Goal: Information Seeking & Learning: Learn about a topic

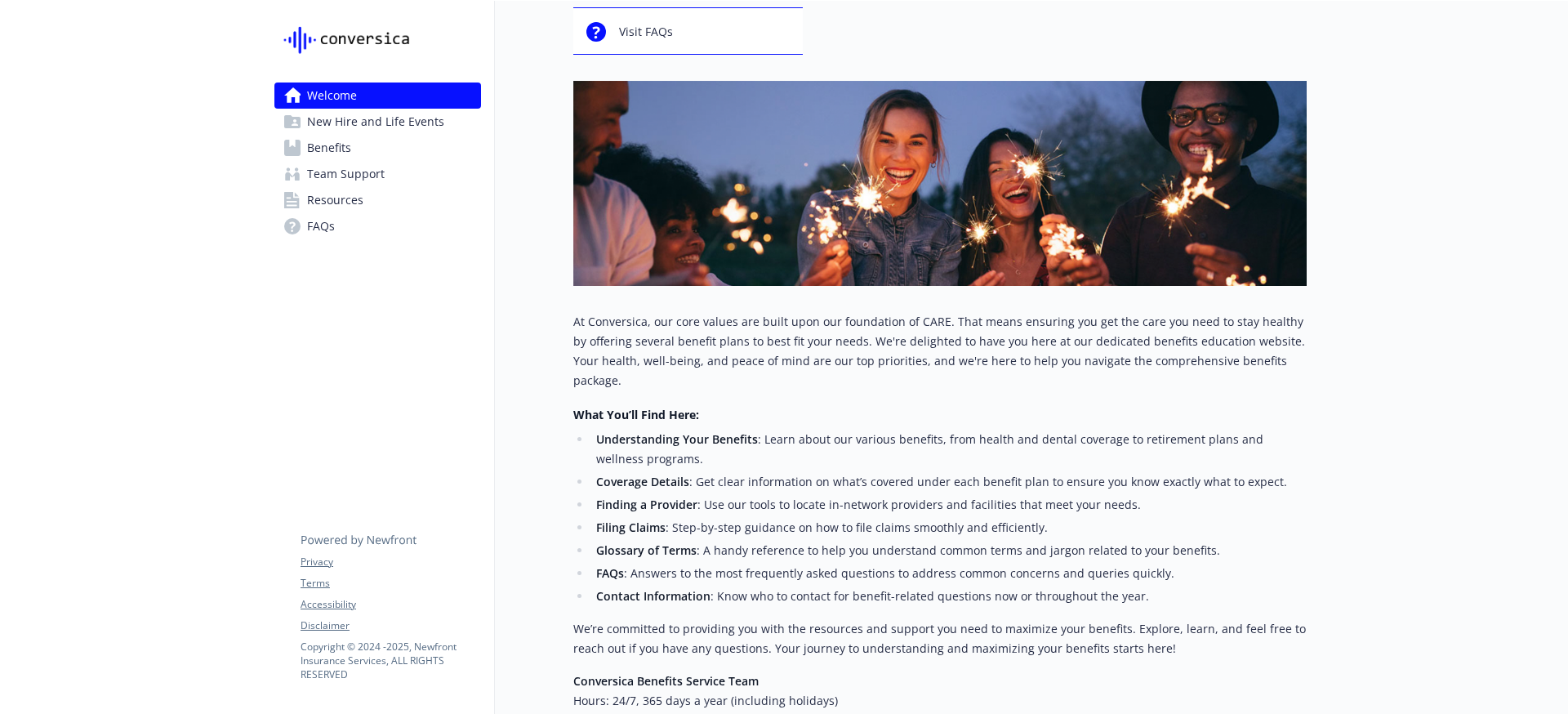
scroll to position [339, 0]
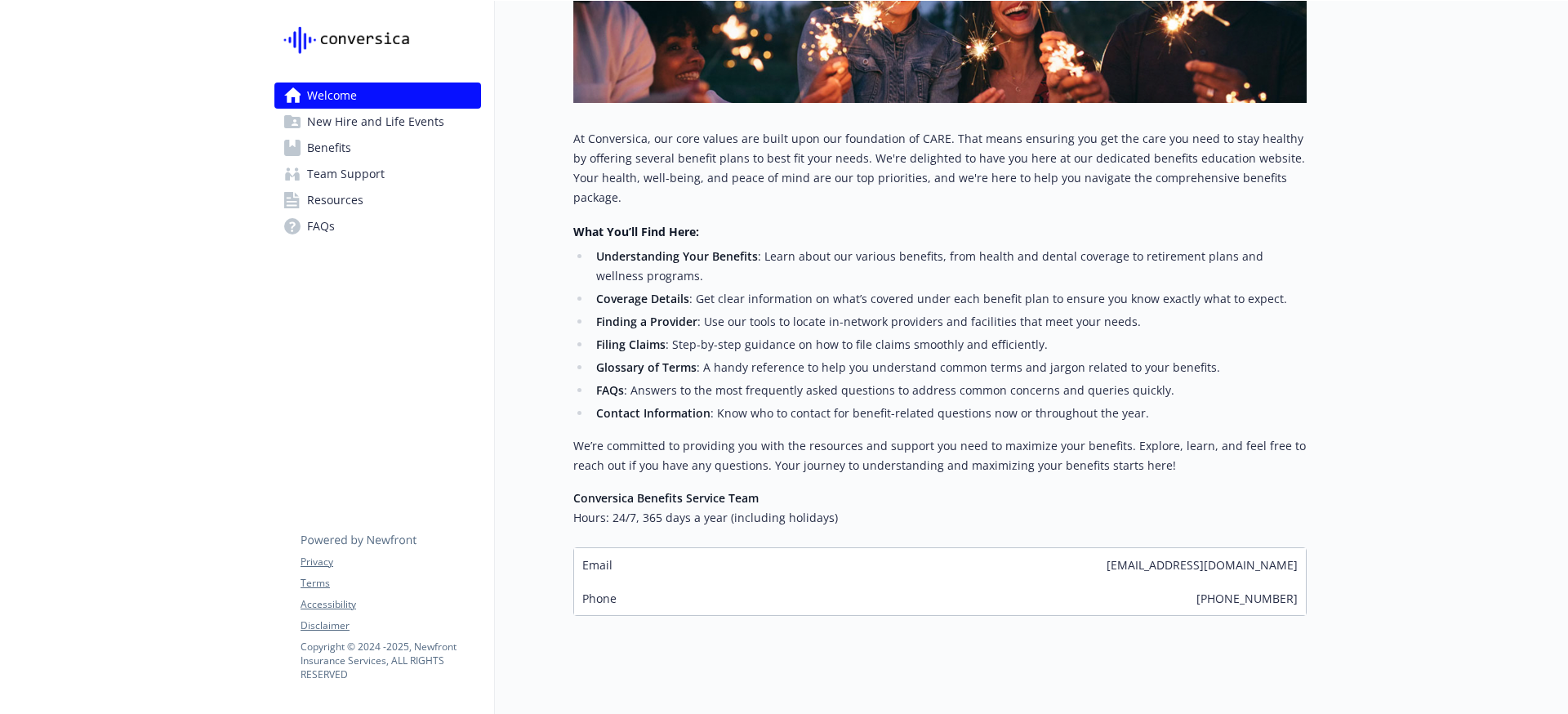
click at [351, 121] on span "New Hire and Life Events" at bounding box center [375, 122] width 137 height 26
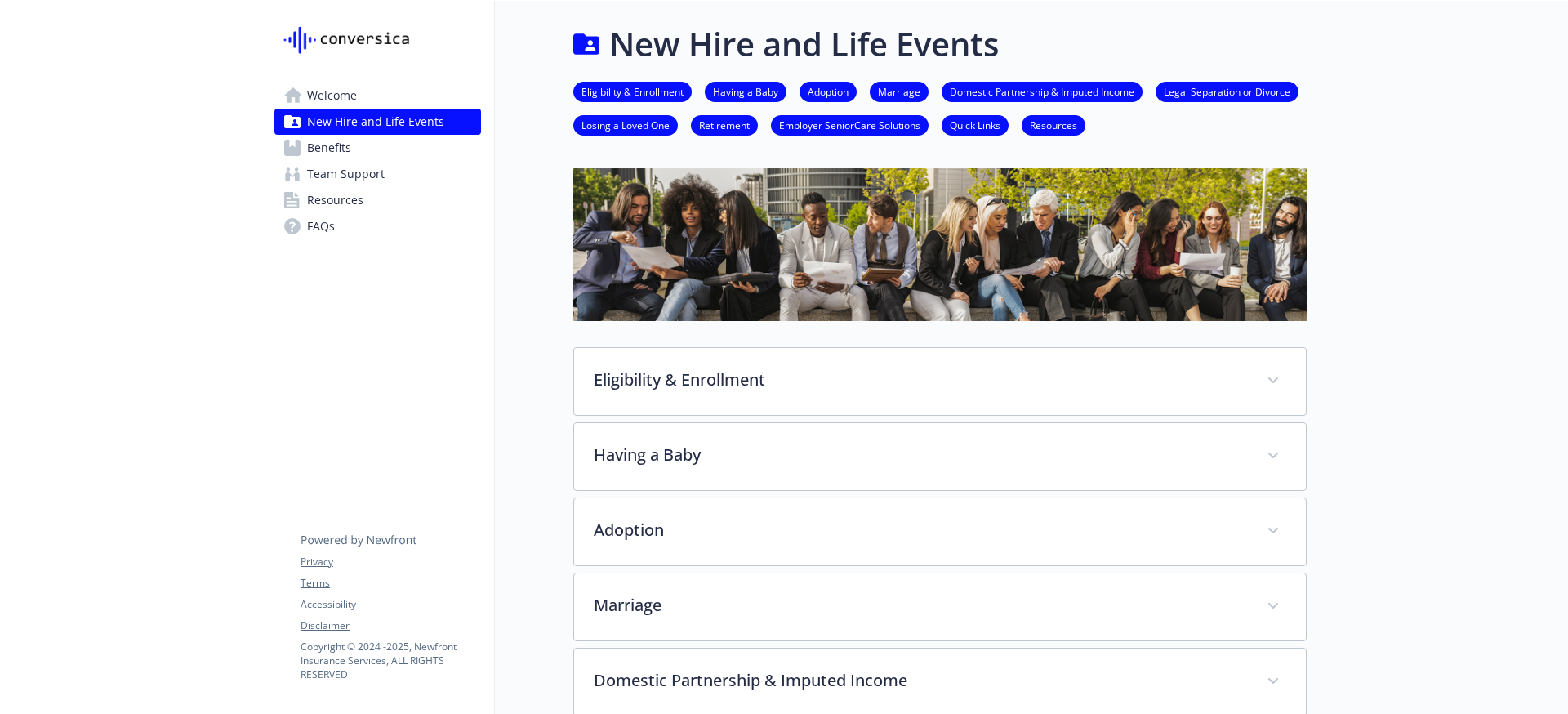
scroll to position [339, 0]
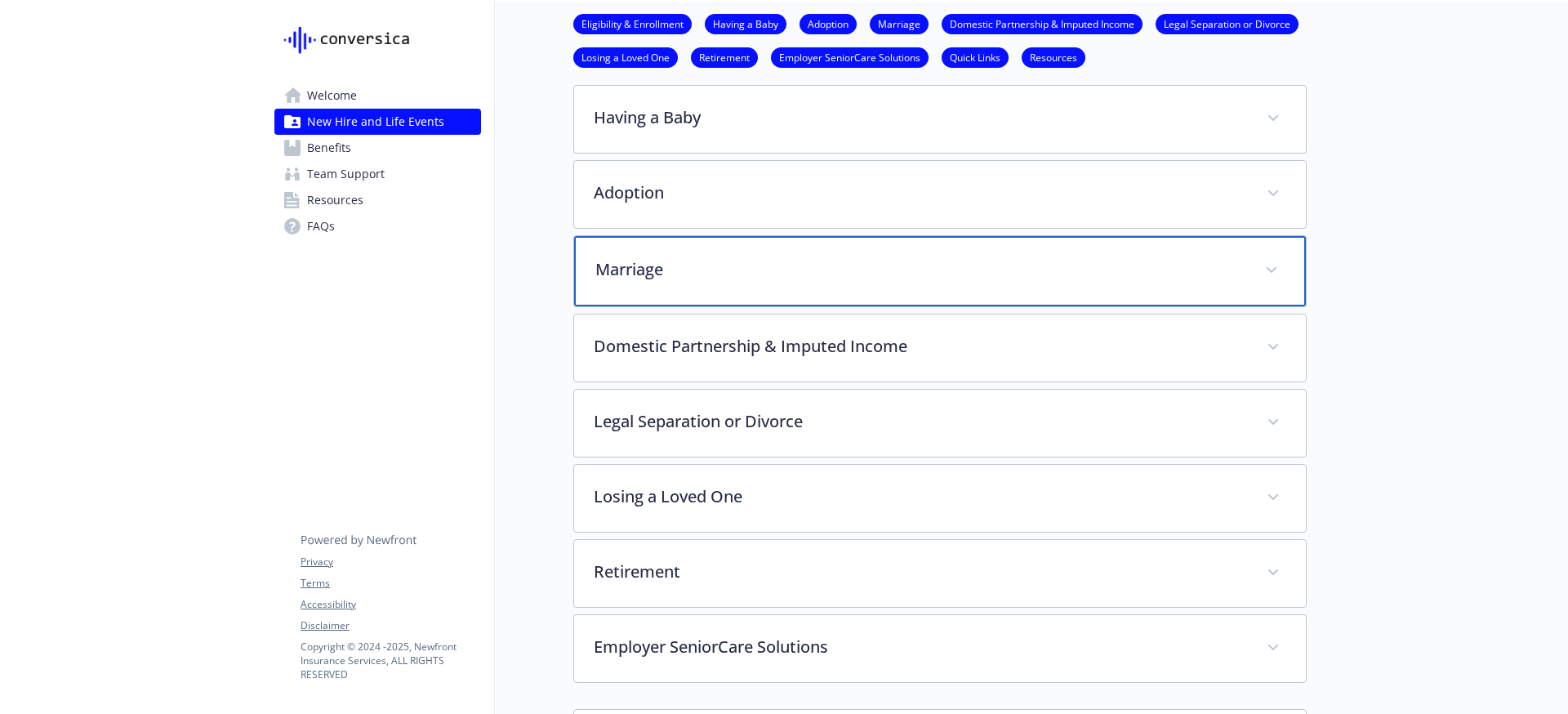
click at [631, 268] on p "Marriage" at bounding box center [920, 270] width 650 height 25
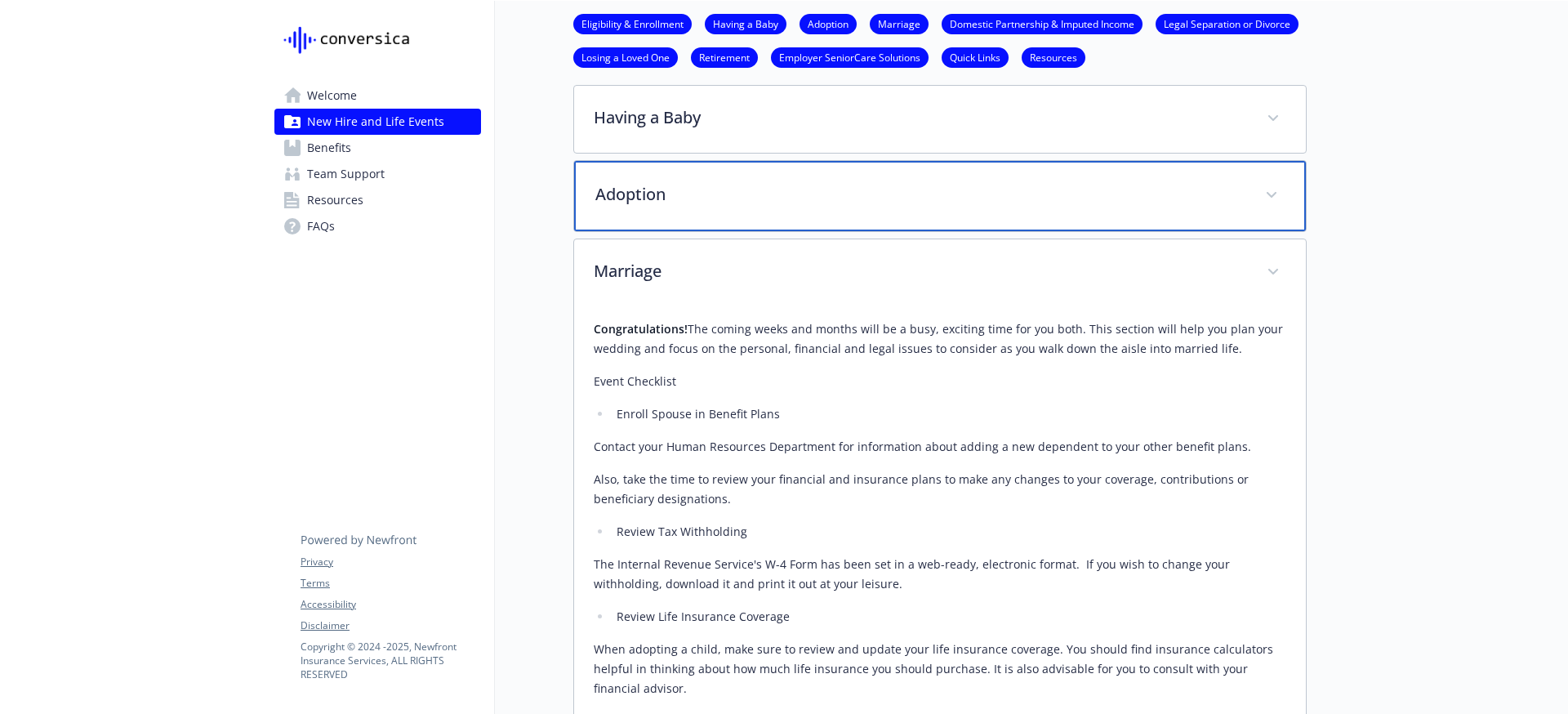
click at [631, 210] on div "Adoption" at bounding box center [940, 196] width 732 height 70
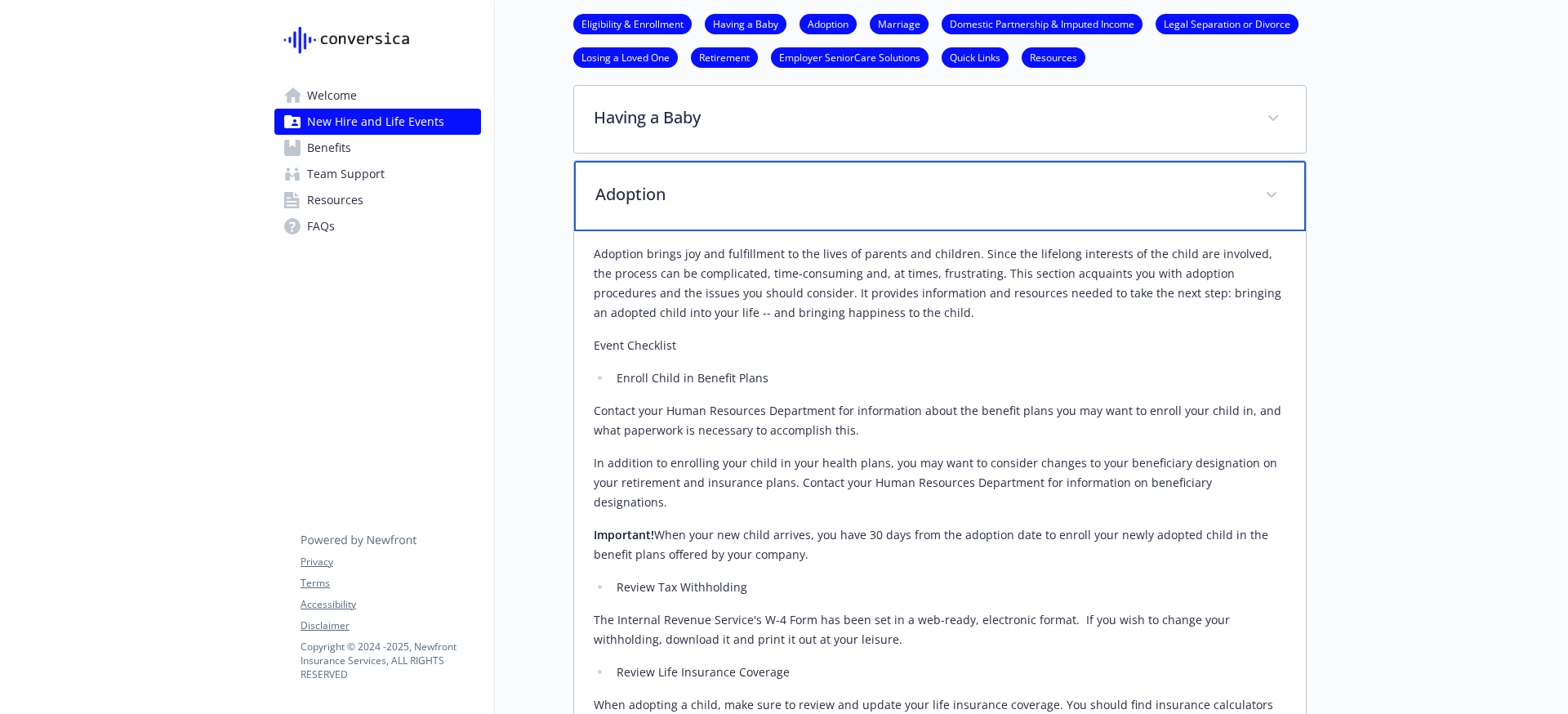
click at [631, 210] on div "Adoption" at bounding box center [940, 196] width 732 height 70
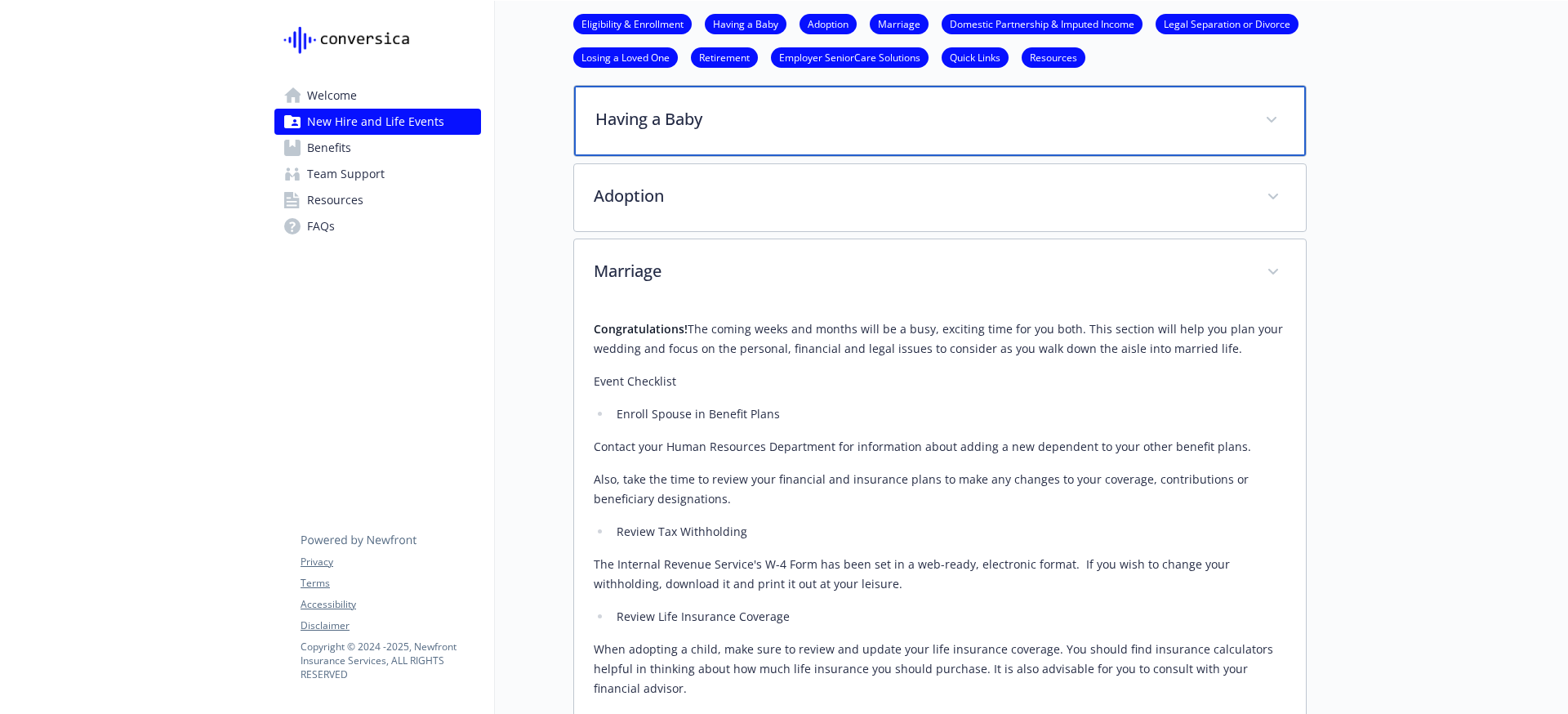
click at [647, 129] on p "Having a Baby" at bounding box center [920, 120] width 650 height 25
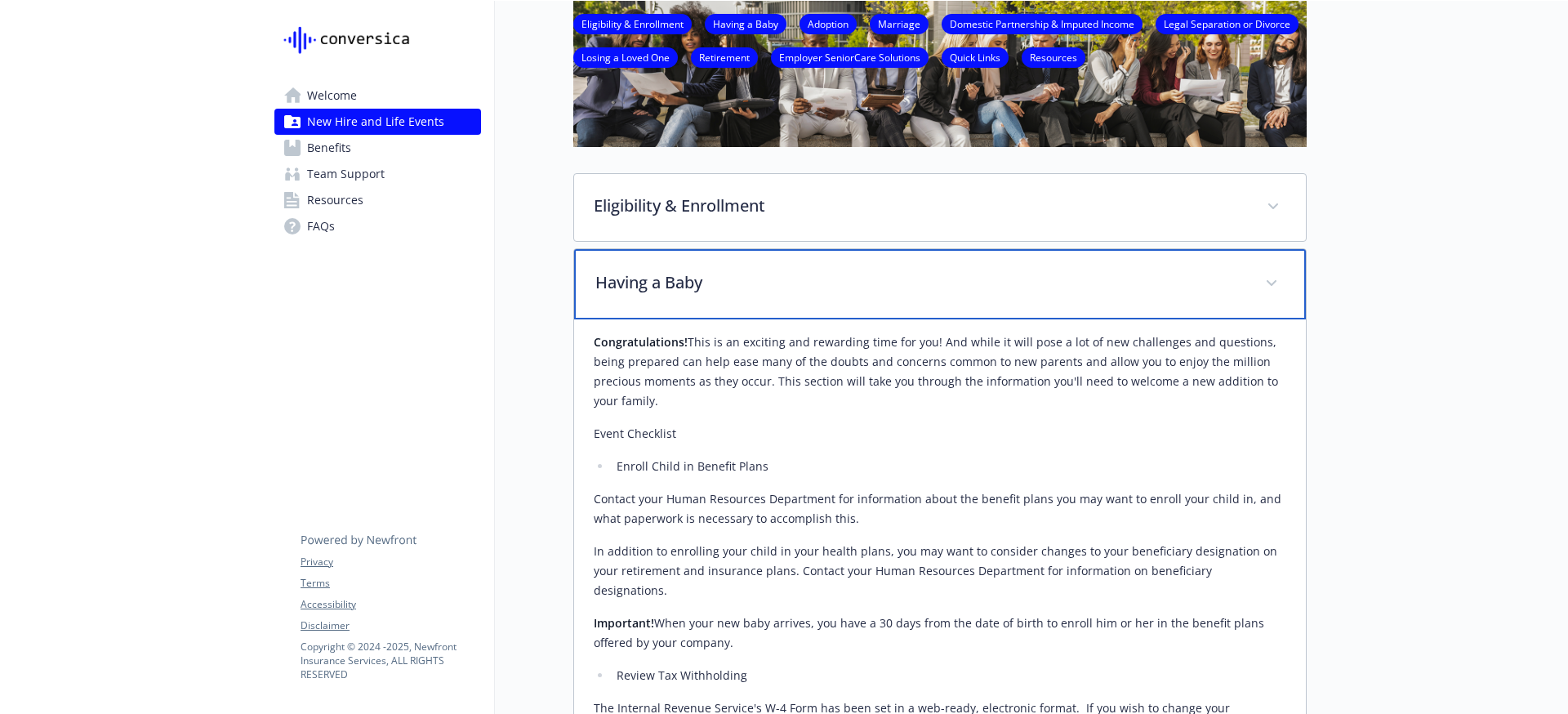
scroll to position [0, 0]
